Goal: Navigation & Orientation: Find specific page/section

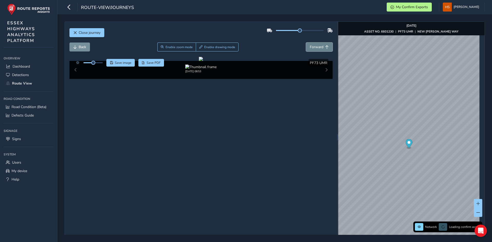
click at [310, 48] on span "Forward" at bounding box center [317, 47] width 14 height 5
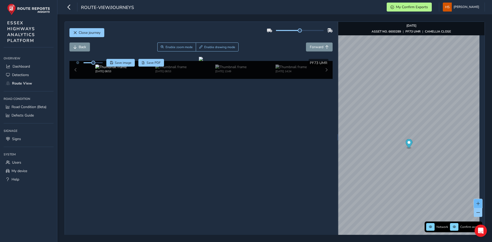
click at [476, 203] on button at bounding box center [477, 203] width 8 height 9
click at [316, 47] on span "Forward" at bounding box center [317, 47] width 14 height 5
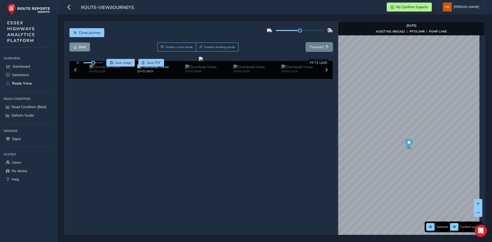
click at [317, 48] on span "Forward" at bounding box center [317, 47] width 14 height 5
drag, startPoint x: 0, startPoint y: 240, endPoint x: -15, endPoint y: 364, distance: 124.7
click at [0, 242] on html "route-view/journeys My Confirm Exports [PERSON_NAME] Colour Scheme: Dark Dim Li…" at bounding box center [246, 121] width 492 height 242
click at [1, 173] on div "Overview Overview Dashboard Detections Route View Road Condition Road Condition…" at bounding box center [28, 146] width 57 height 191
click at [476, 212] on span at bounding box center [478, 213] width 4 height 4
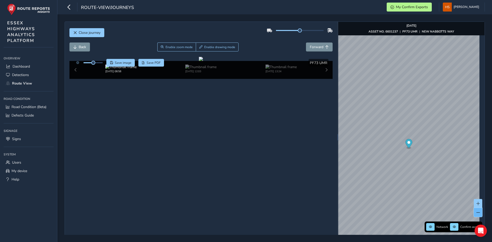
click at [476, 212] on span at bounding box center [478, 213] width 4 height 4
click at [473, 205] on button at bounding box center [477, 203] width 8 height 9
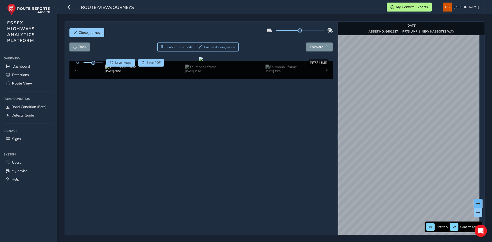
click at [473, 205] on button at bounding box center [477, 203] width 8 height 9
click at [448, 140] on img "Preview frame" at bounding box center [454, 138] width 13 height 4
click at [85, 45] on span "Back" at bounding box center [82, 47] width 7 height 5
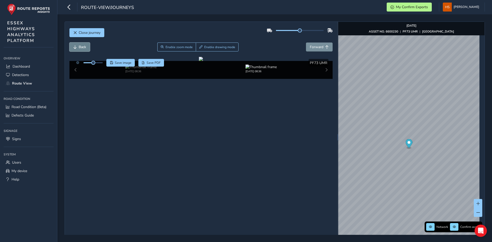
click at [85, 45] on span "Back" at bounding box center [82, 47] width 7 height 5
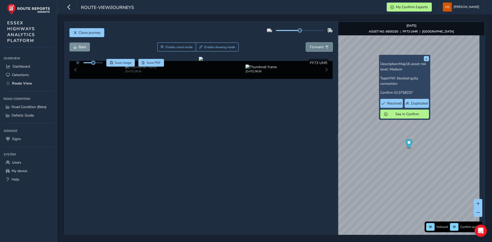
click at [318, 44] on button "Forward" at bounding box center [319, 47] width 27 height 9
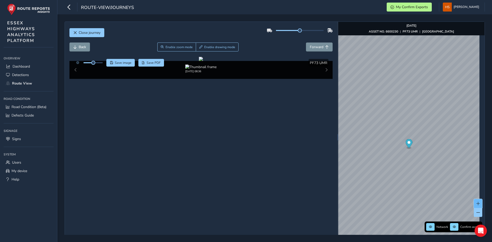
click at [476, 203] on span at bounding box center [478, 204] width 4 height 4
click at [428, 158] on img "Preview frame" at bounding box center [434, 156] width 13 height 4
click at [318, 46] on span "Forward" at bounding box center [317, 47] width 14 height 5
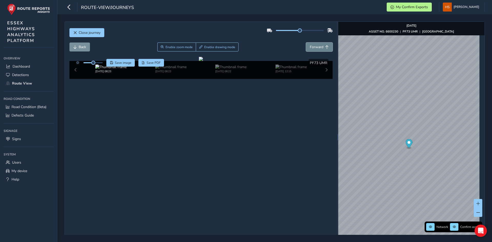
click at [318, 46] on span "Forward" at bounding box center [317, 47] width 14 height 5
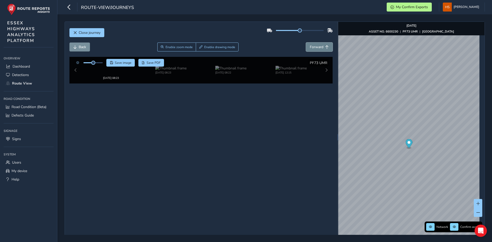
click at [318, 46] on span "Forward" at bounding box center [317, 47] width 14 height 5
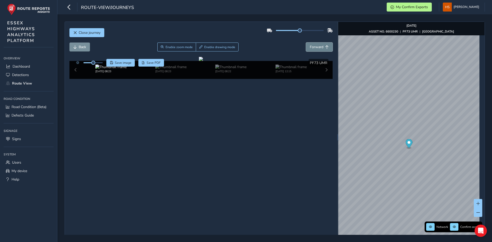
click at [318, 46] on span "Forward" at bounding box center [317, 47] width 14 height 5
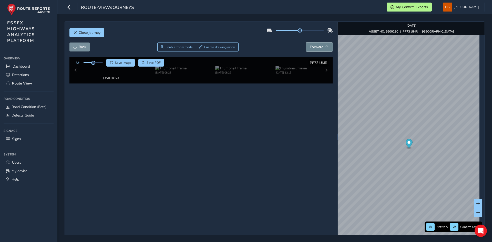
click at [318, 46] on span "Forward" at bounding box center [317, 47] width 14 height 5
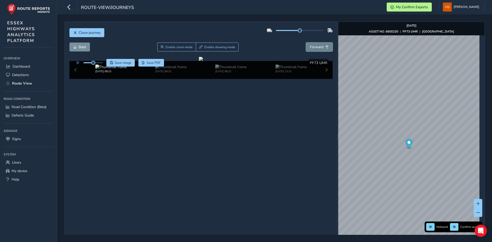
click at [318, 46] on span "Forward" at bounding box center [317, 47] width 14 height 5
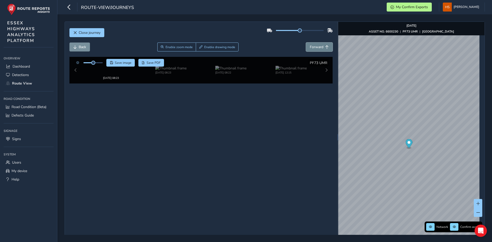
click at [318, 46] on span "Forward" at bounding box center [317, 47] width 14 height 5
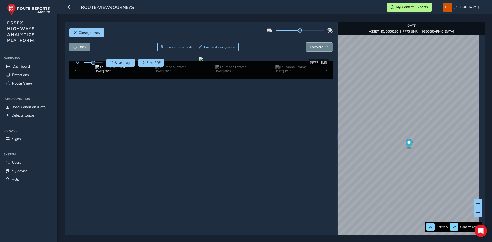
click at [318, 46] on span "Forward" at bounding box center [317, 47] width 14 height 5
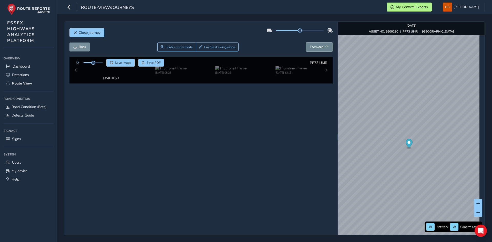
click at [318, 46] on span "Forward" at bounding box center [317, 47] width 14 height 5
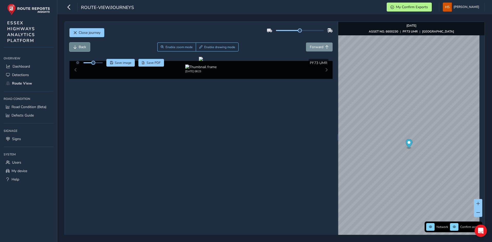
click at [88, 47] on button "Back" at bounding box center [79, 47] width 20 height 9
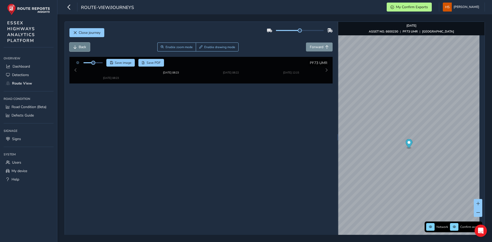
click at [88, 47] on button "Back" at bounding box center [79, 47] width 20 height 9
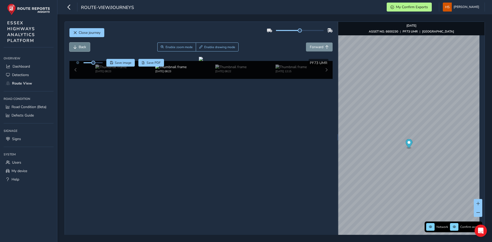
click at [88, 47] on button "Back" at bounding box center [79, 47] width 20 height 9
click at [230, 49] on span "Enable drawing mode" at bounding box center [219, 47] width 31 height 4
